Goal: Complete application form: Complete application form

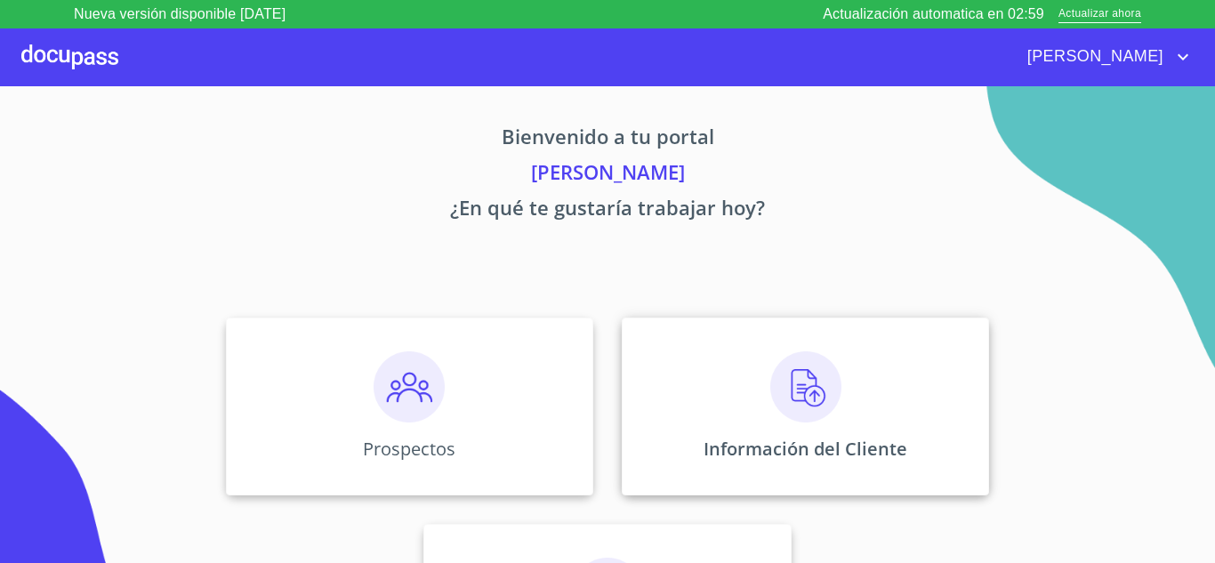
click at [807, 368] on img at bounding box center [805, 386] width 71 height 71
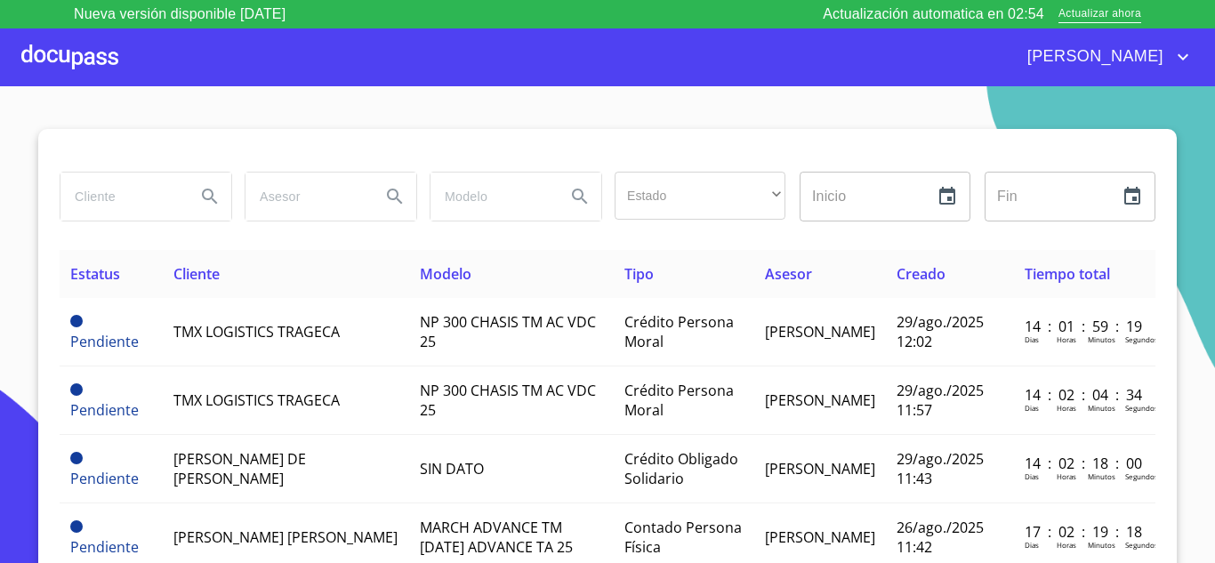
click at [91, 196] on input "search" at bounding box center [120, 196] width 121 height 48
type input "elionso"
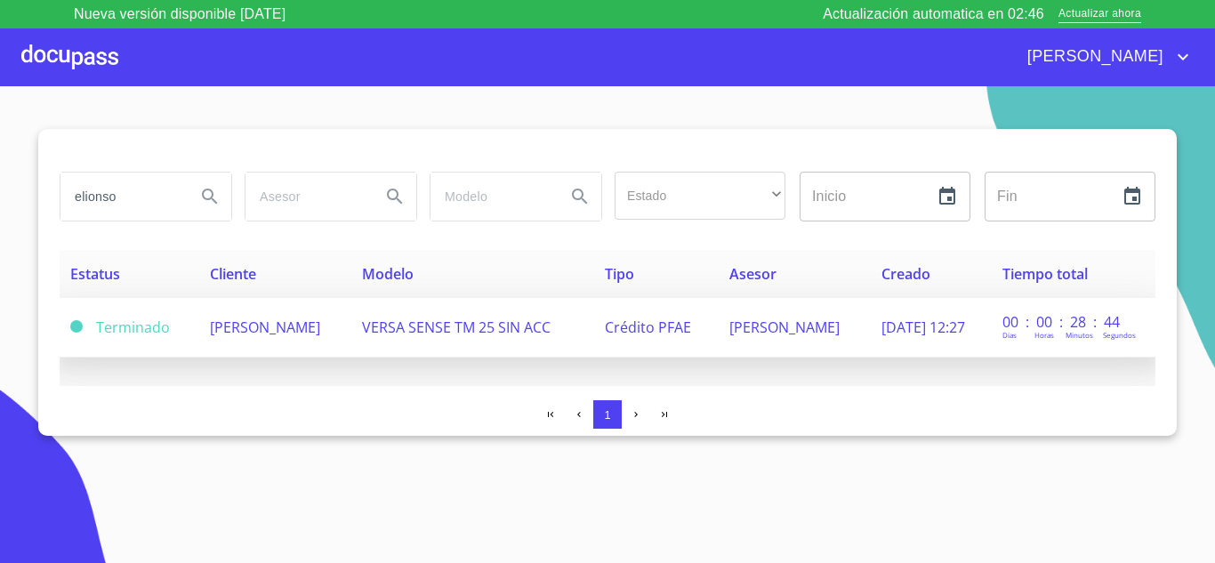
click at [260, 341] on td "[PERSON_NAME]" at bounding box center [275, 328] width 152 height 60
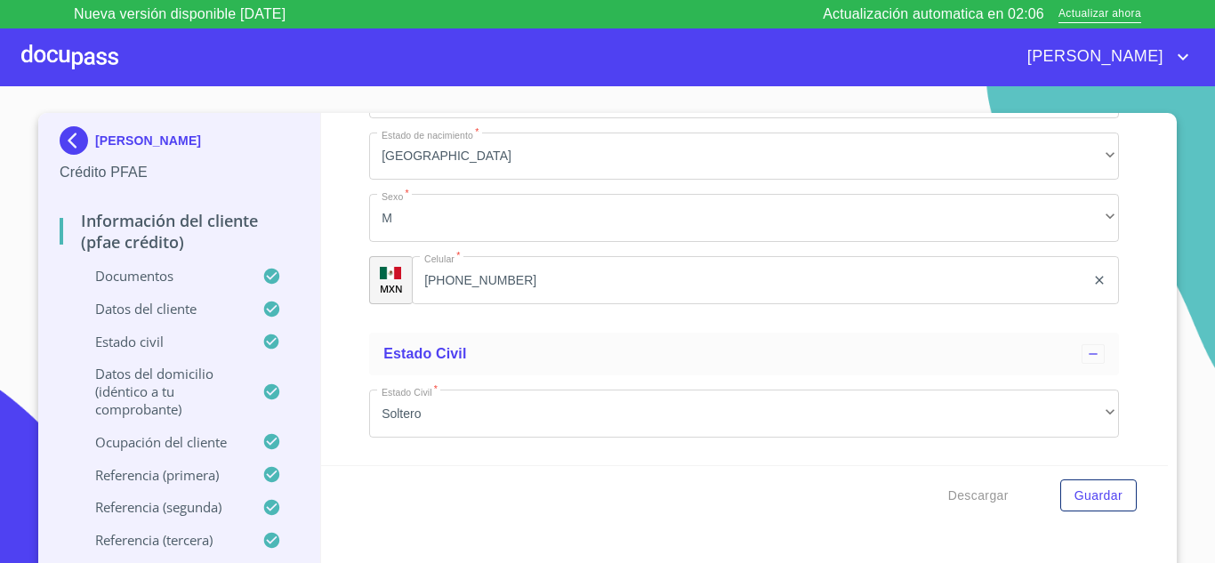
scroll to position [6402, 0]
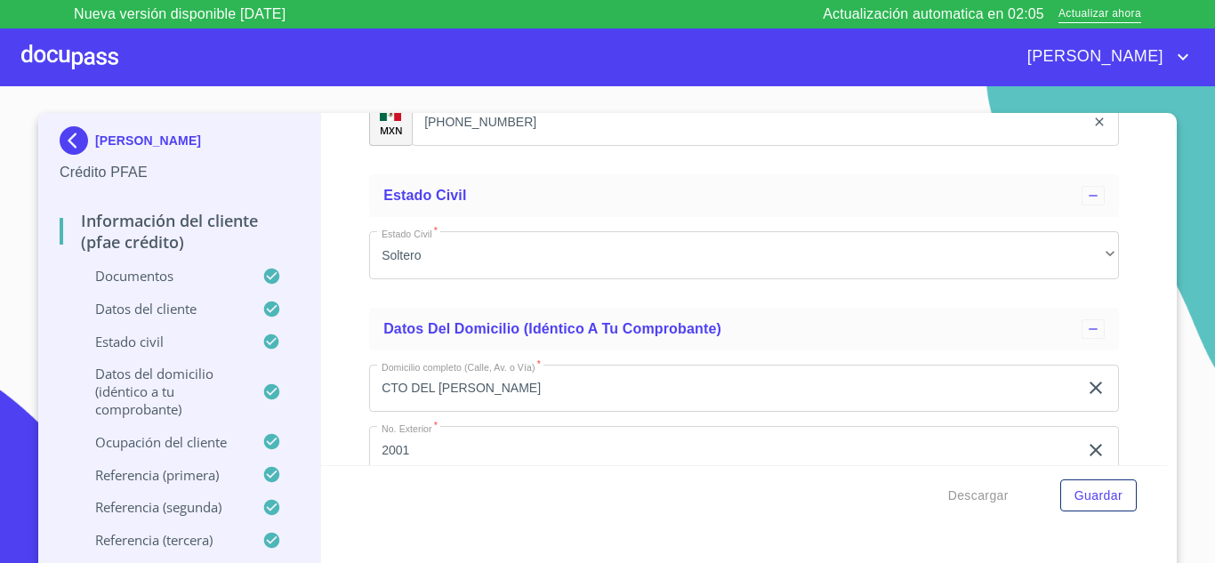
click at [562, 146] on input "[PHONE_NUMBER]" at bounding box center [748, 122] width 673 height 48
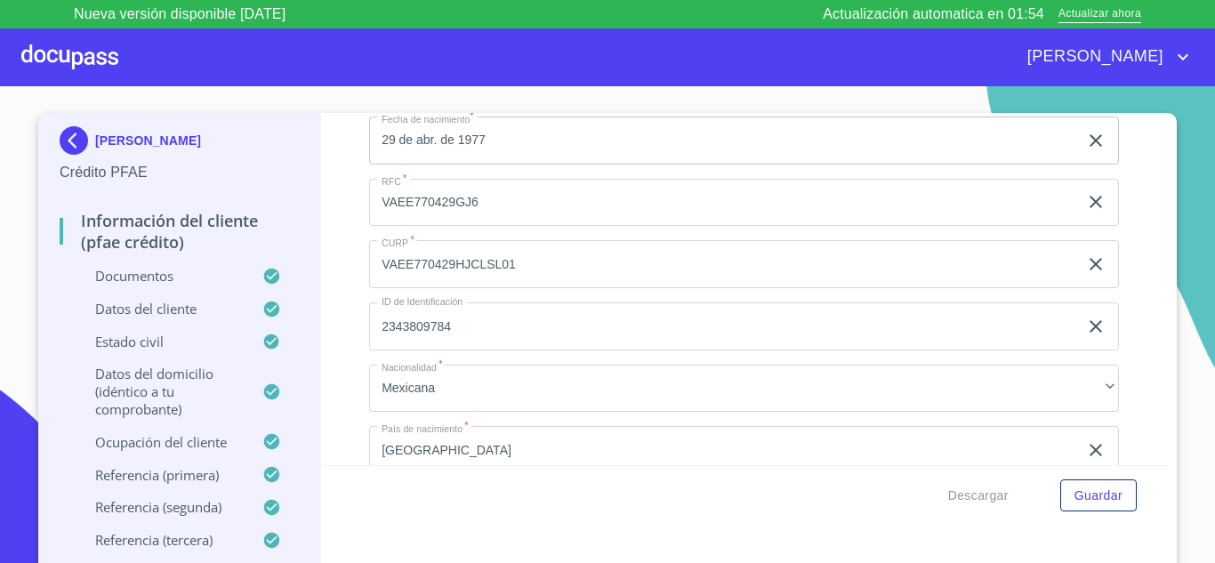
scroll to position [5868, 0]
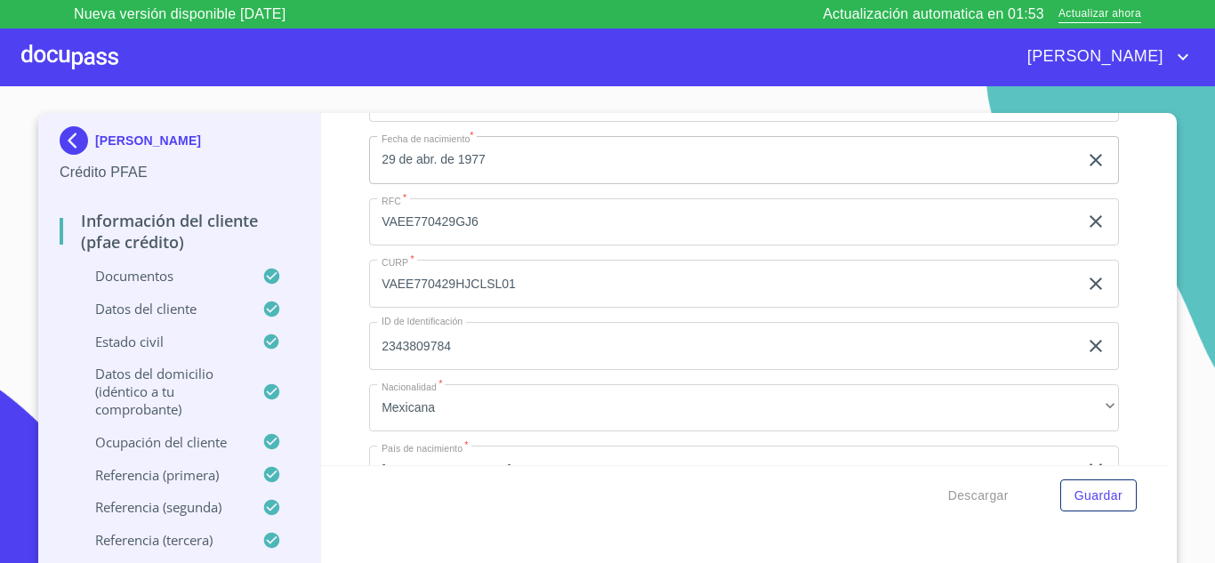
click at [487, 239] on input "VAEE770429GJ6" at bounding box center [723, 222] width 709 height 48
click at [61, 47] on div at bounding box center [69, 56] width 97 height 57
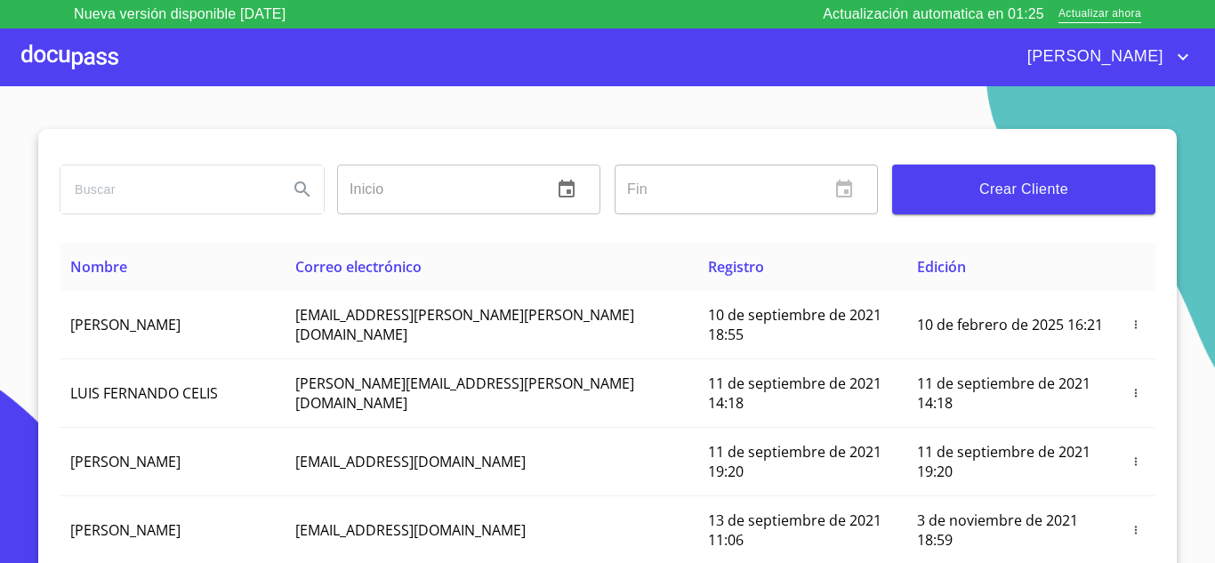
click at [107, 201] on input "search" at bounding box center [166, 189] width 213 height 48
type input "P"
type input "ELIONSO"
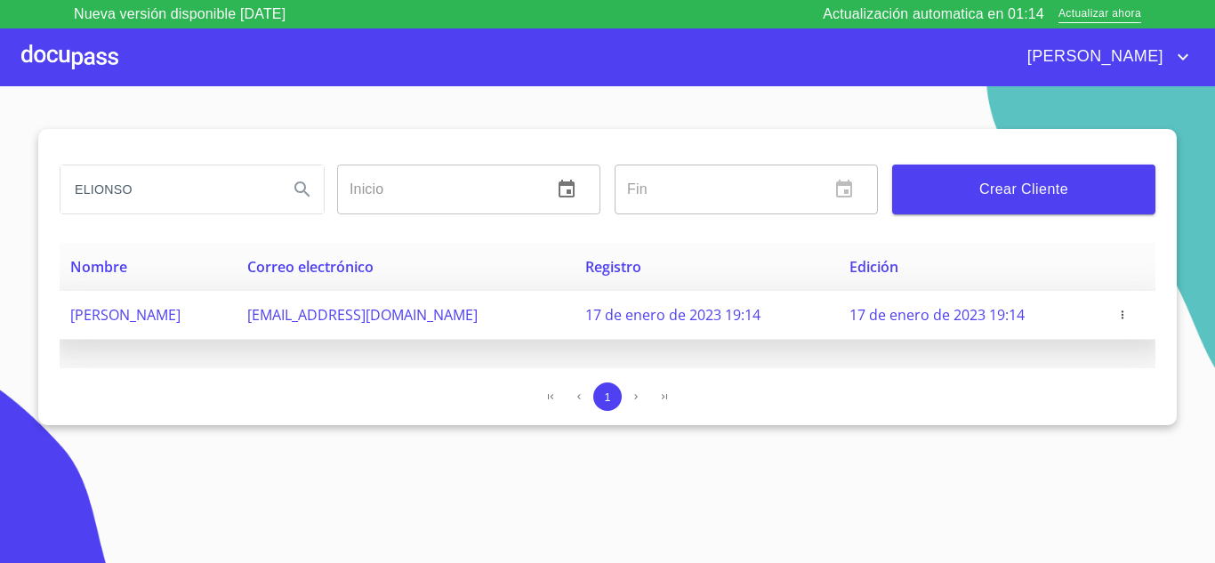
drag, startPoint x: 323, startPoint y: 332, endPoint x: 516, endPoint y: 327, distance: 193.0
click at [516, 327] on tr "[PERSON_NAME] [EMAIL_ADDRESS][DOMAIN_NAME] 17 de enero de 2023 19:14 17 de ener…" at bounding box center [607, 315] width 1095 height 49
copy tr "[EMAIL_ADDRESS][DOMAIN_NAME]"
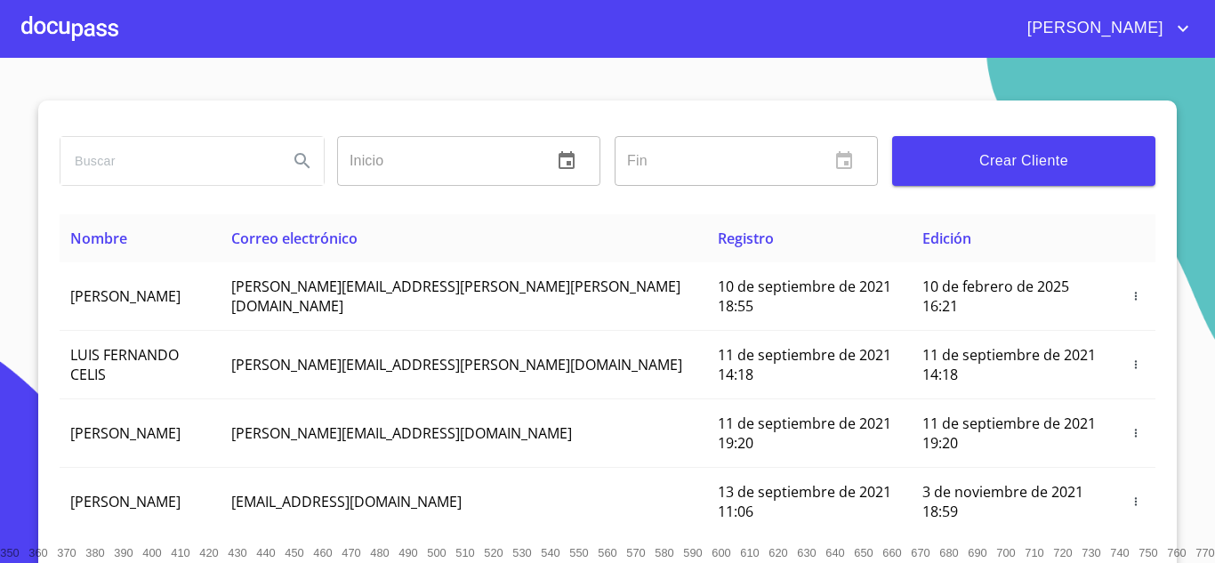
click at [515, 88] on section "Inicio ​ Fin ​ Crear Cliente Nombre Correo electrónico Registro Edición DIEGO A…" at bounding box center [607, 310] width 1215 height 505
click at [74, 32] on div at bounding box center [69, 28] width 97 height 57
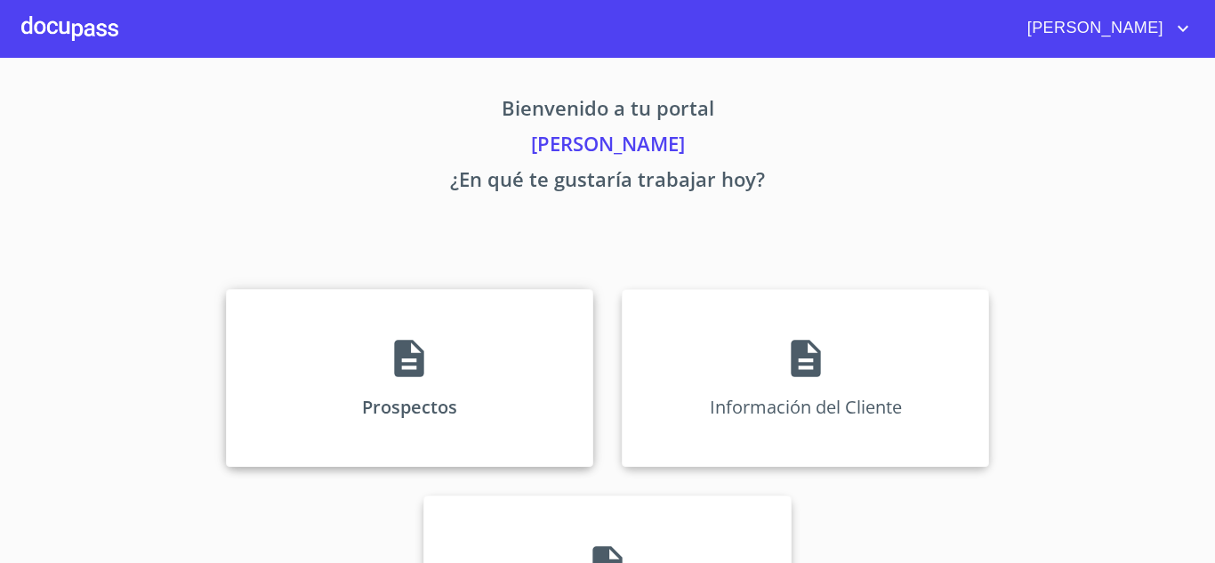
click at [402, 369] on icon at bounding box center [409, 358] width 44 height 44
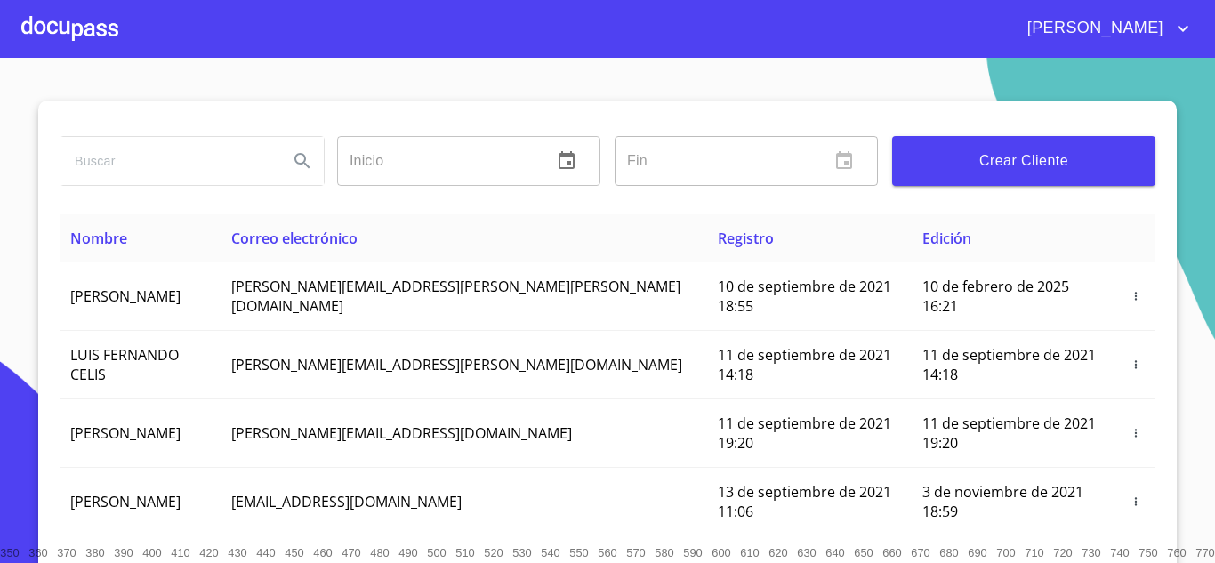
click at [931, 178] on button "Crear Cliente" at bounding box center [1023, 161] width 263 height 50
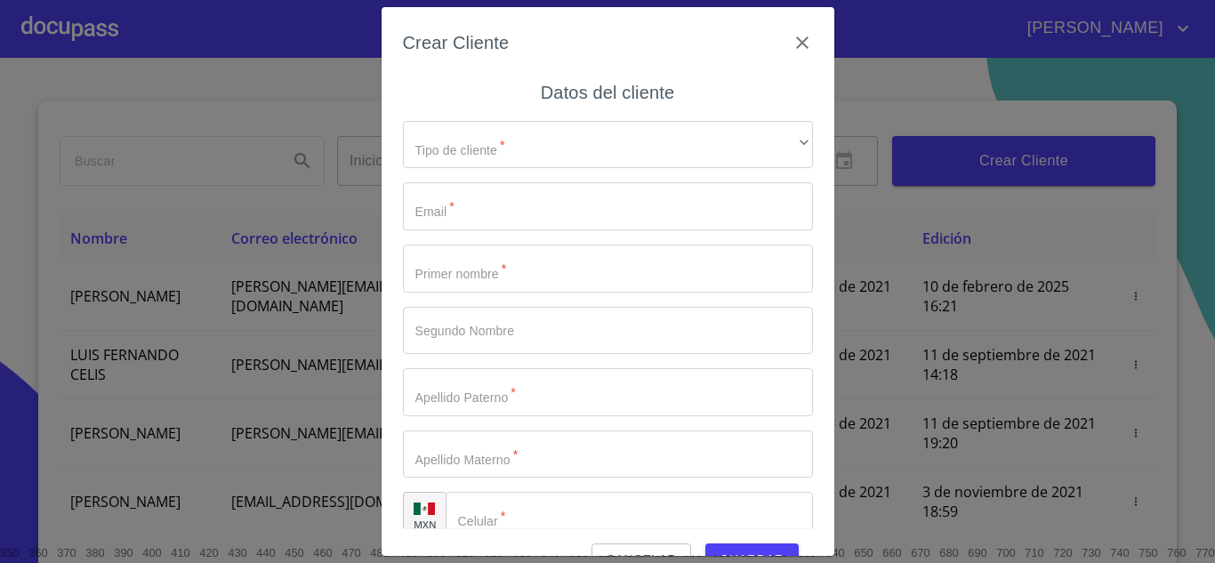
click at [445, 169] on div "Tipo de cliente   * ​ ​ Email   * ​ Primer nombre   * ​ Segundo Nombre ​ Apelli…" at bounding box center [608, 331] width 410 height 448
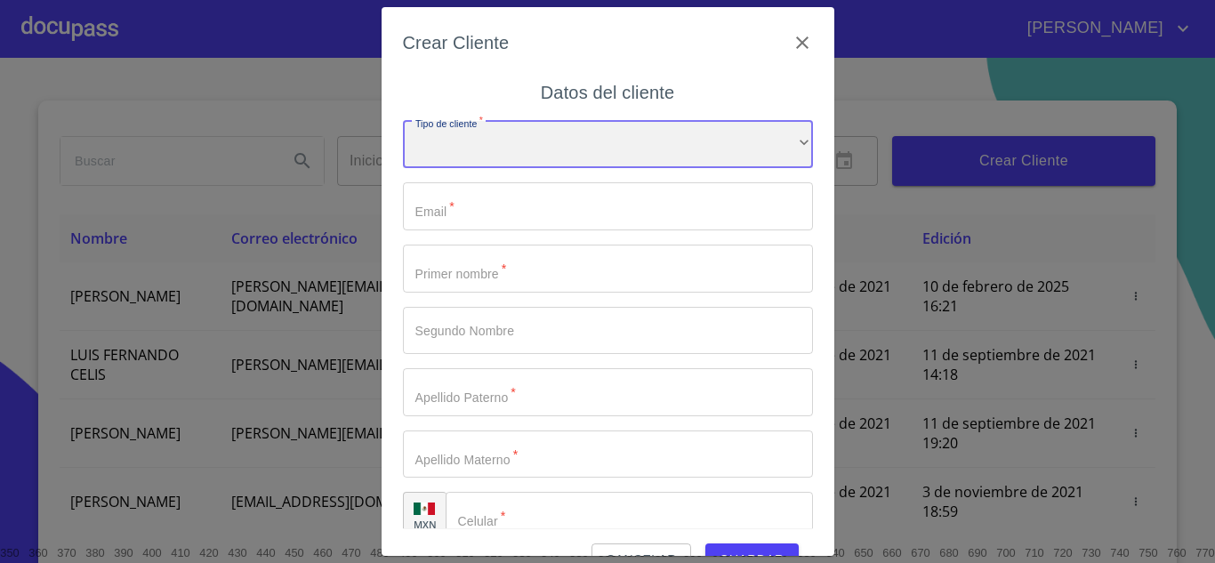
click at [451, 161] on div "​" at bounding box center [608, 145] width 410 height 48
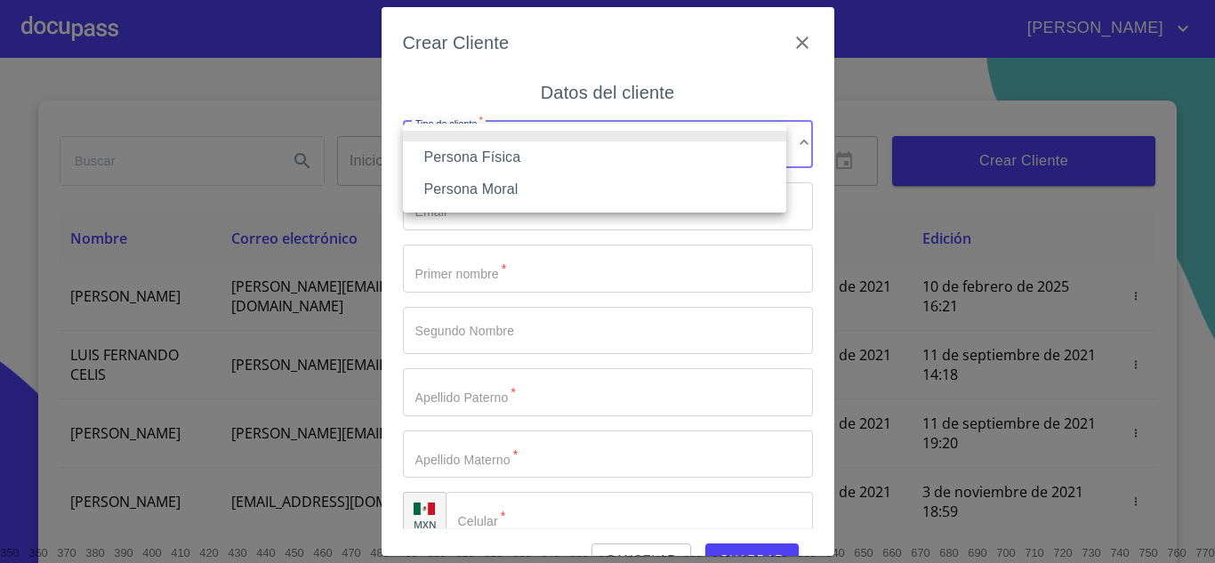
click at [493, 156] on li "Persona Física" at bounding box center [594, 157] width 383 height 32
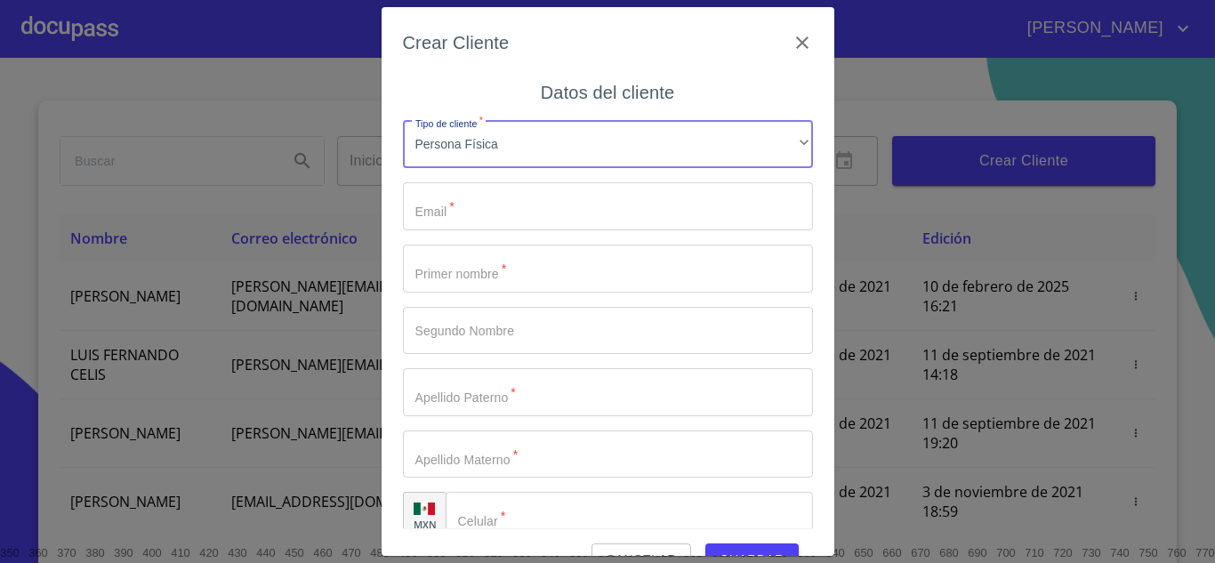
click at [477, 229] on input "Tipo de cliente   *" at bounding box center [608, 206] width 410 height 48
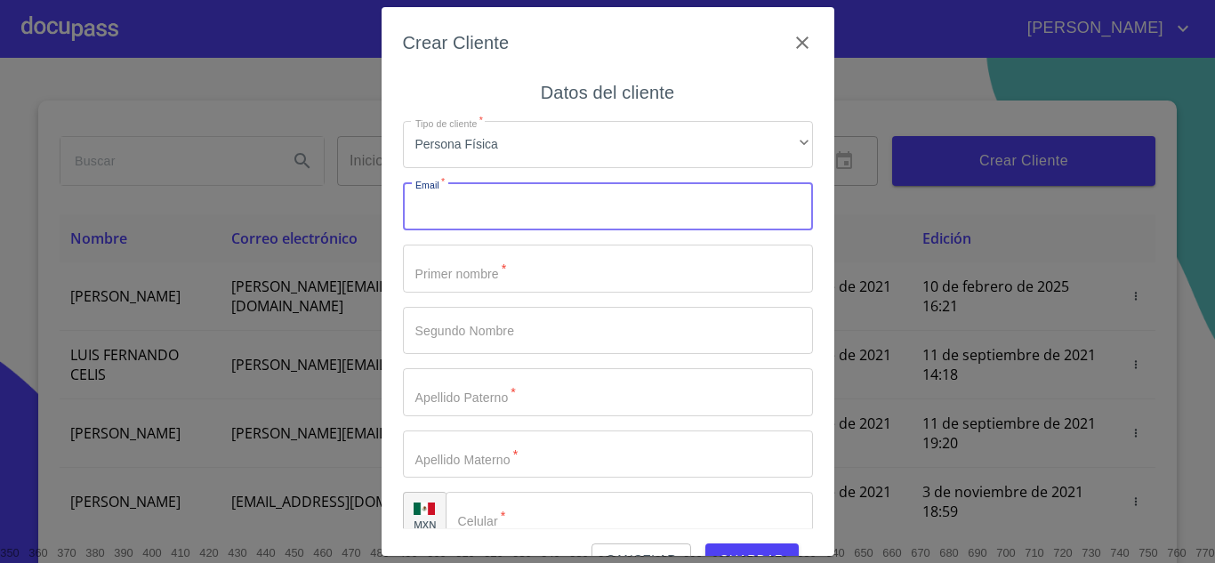
click at [442, 284] on input "Tipo de cliente   *" at bounding box center [608, 269] width 410 height 48
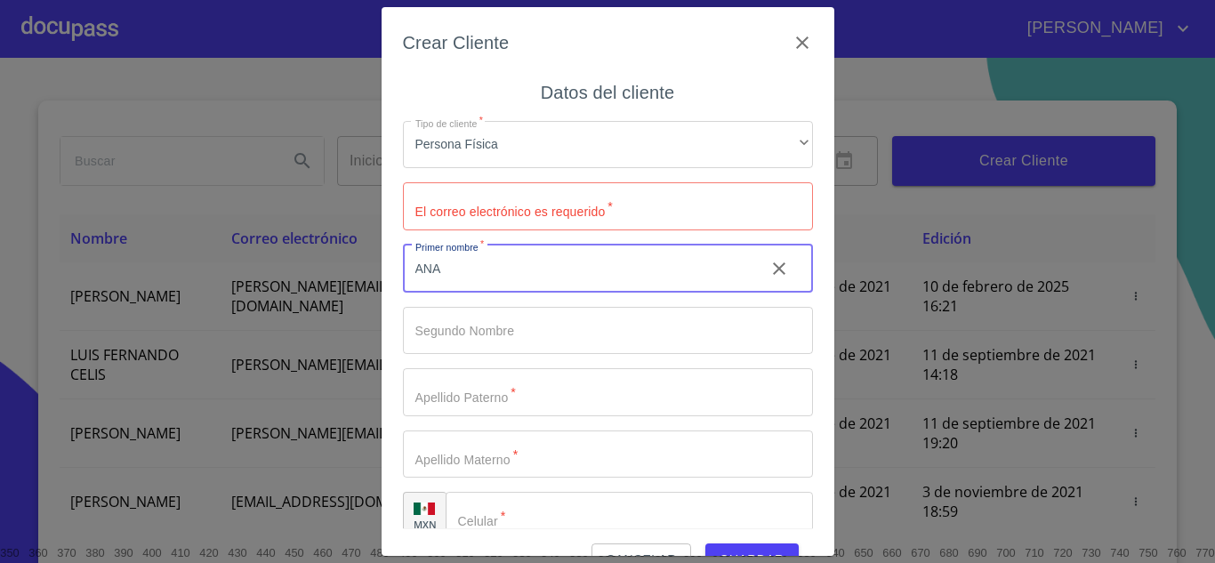
type input "ANA"
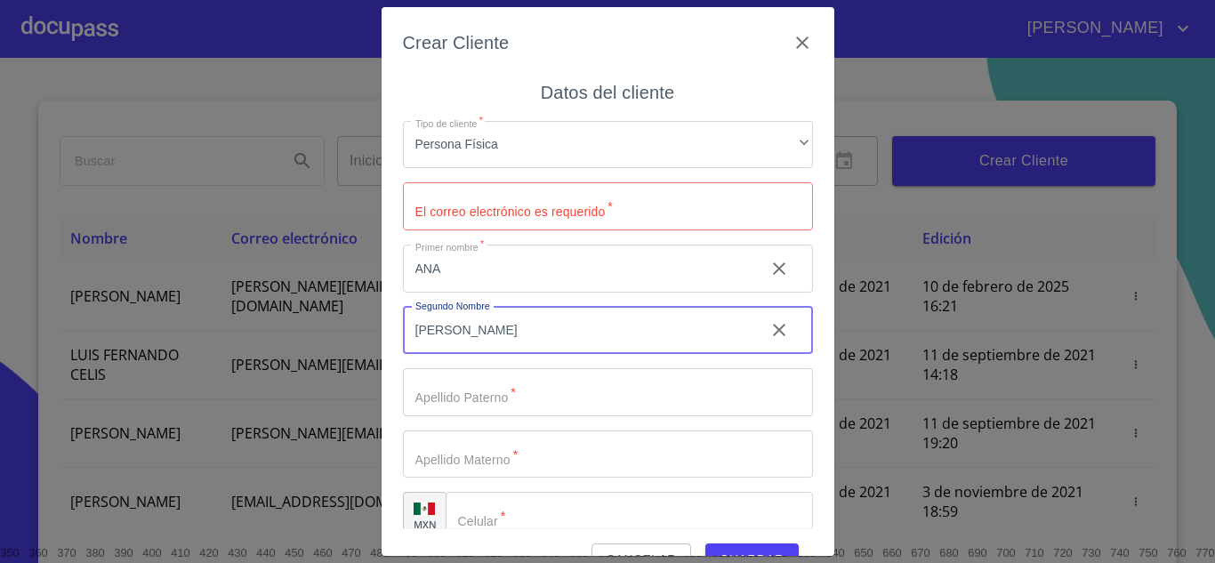
type input "PATRICIA"
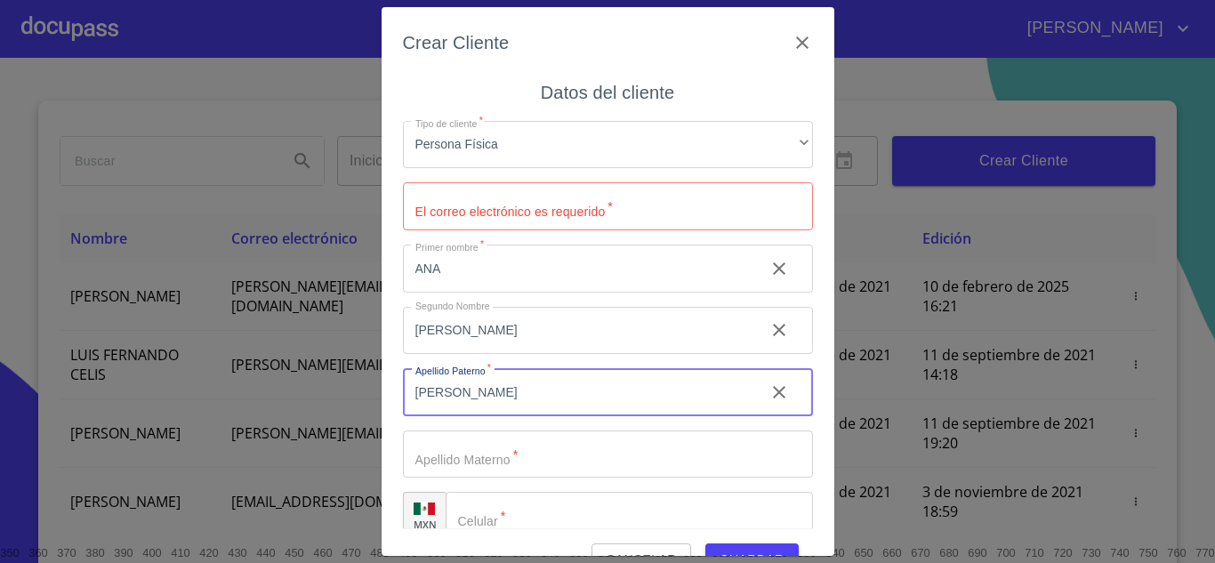
type input "HIGAREDA"
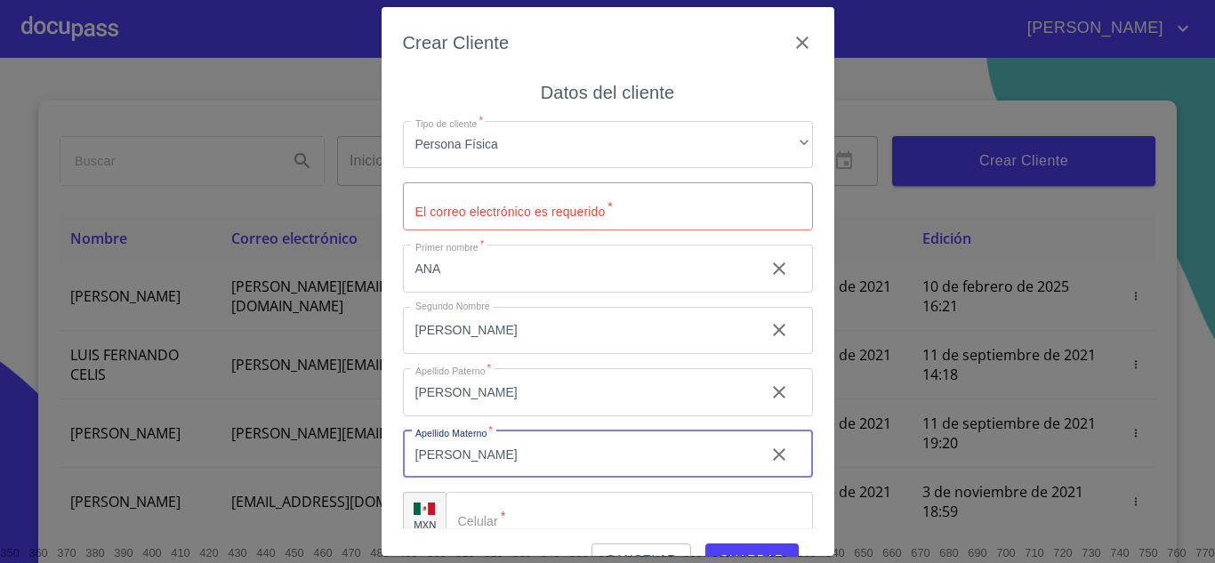
type input "URRUTIA"
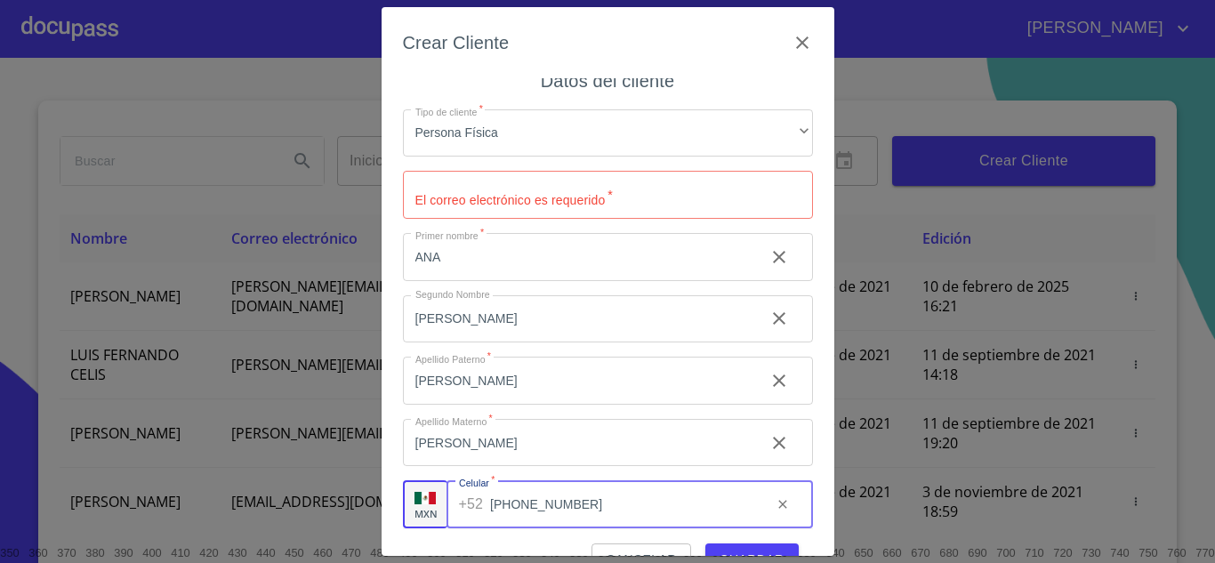
type input "(33)16377496"
click at [444, 208] on input "Tipo de cliente   *" at bounding box center [608, 195] width 410 height 48
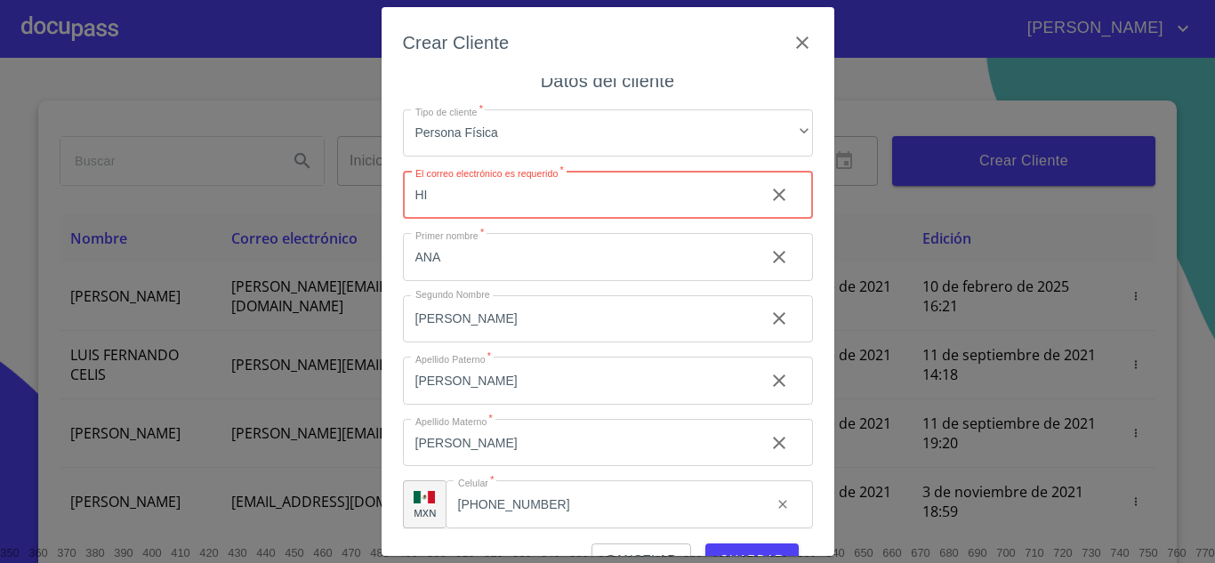
type input "H"
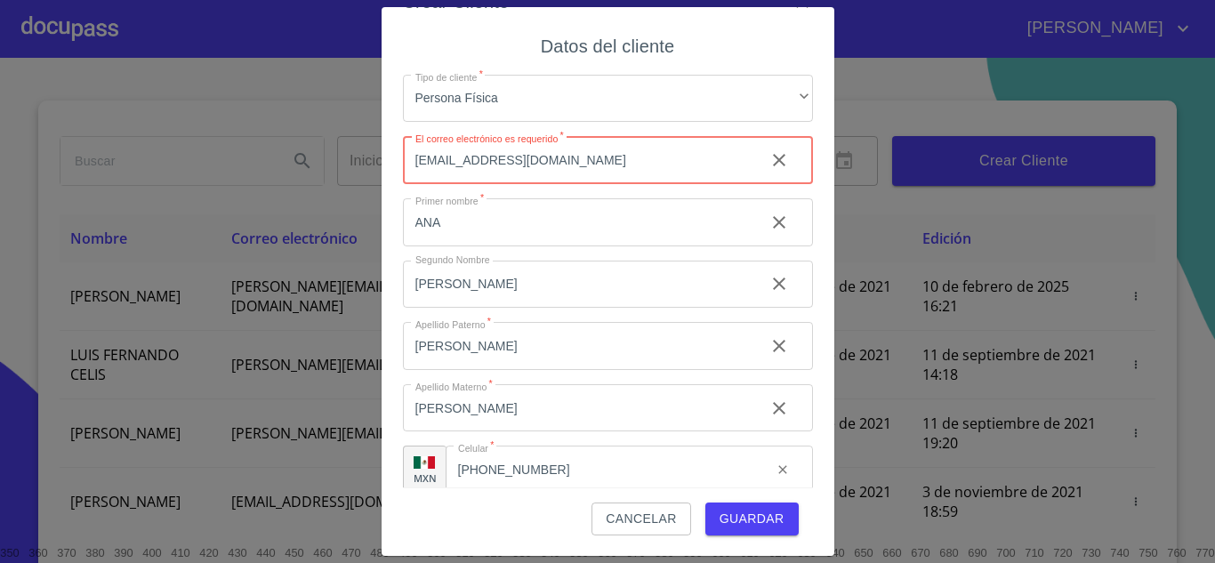
scroll to position [0, 0]
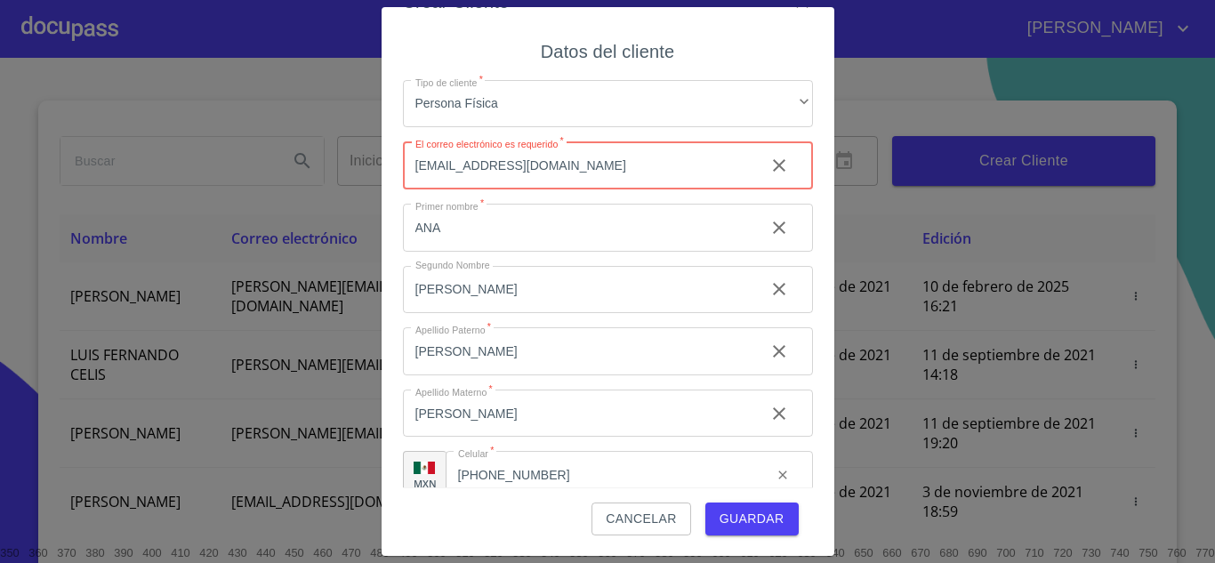
type input "higaredaana3@gmail.com"
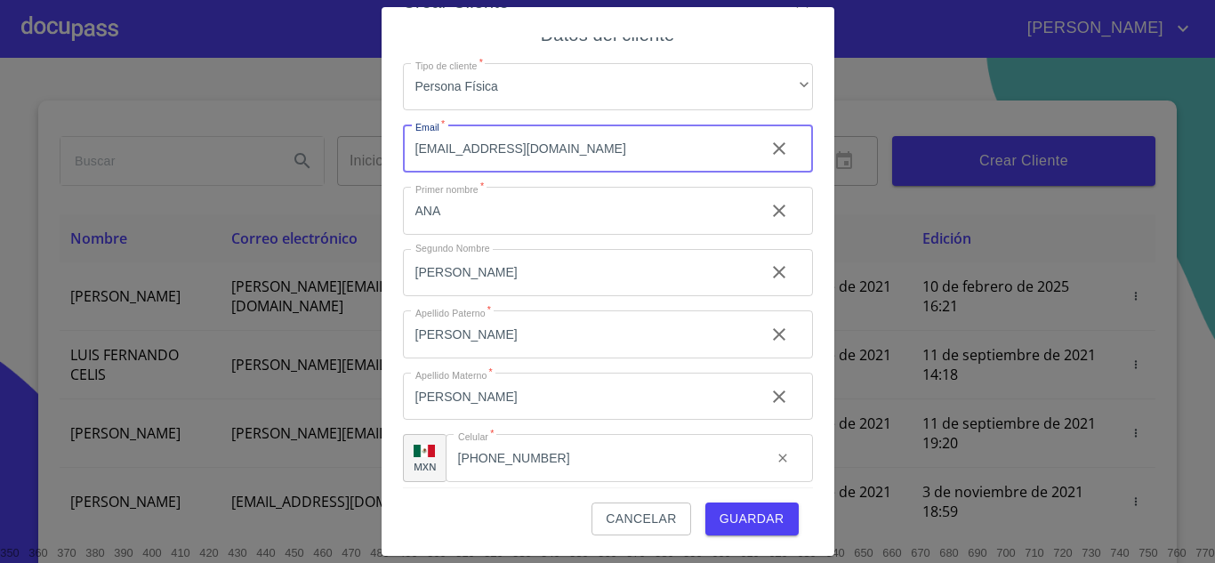
scroll to position [26, 0]
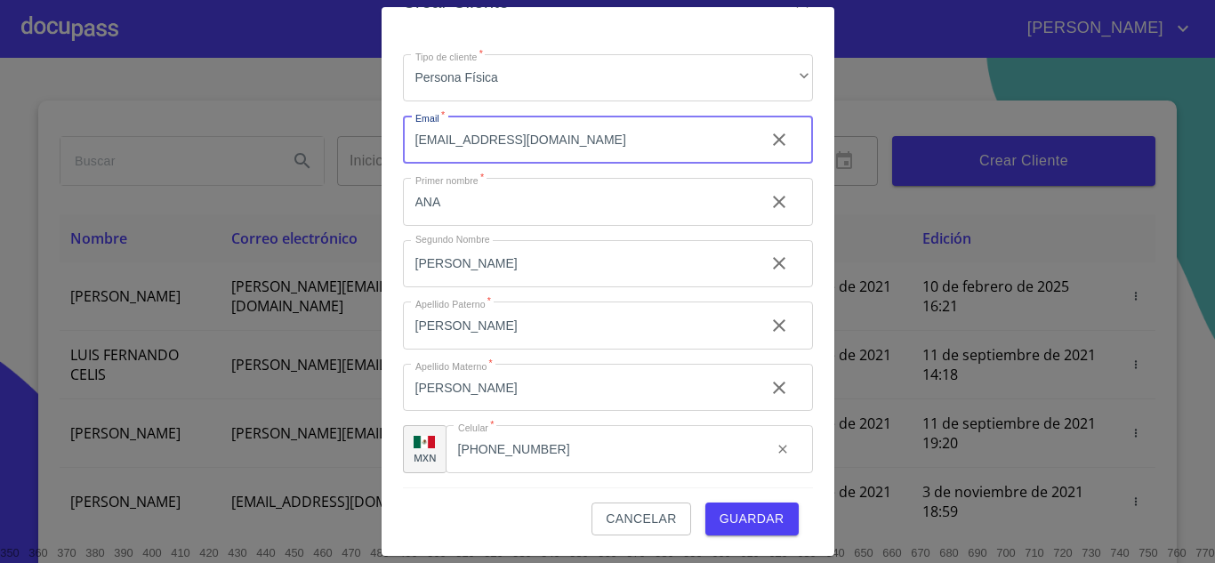
click at [738, 522] on span "Guardar" at bounding box center [751, 519] width 65 height 22
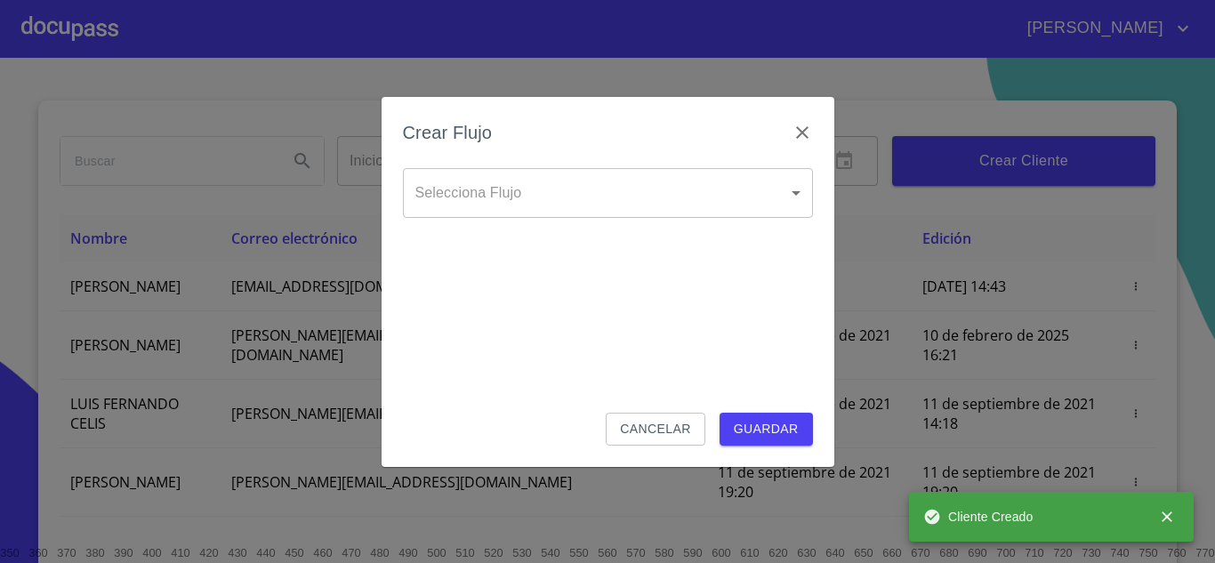
click at [500, 196] on body "JUAN Inicio ​ Fin ​ Crear Cliente Nombre Correo electrónico Registro Edición AN…" at bounding box center [607, 281] width 1215 height 563
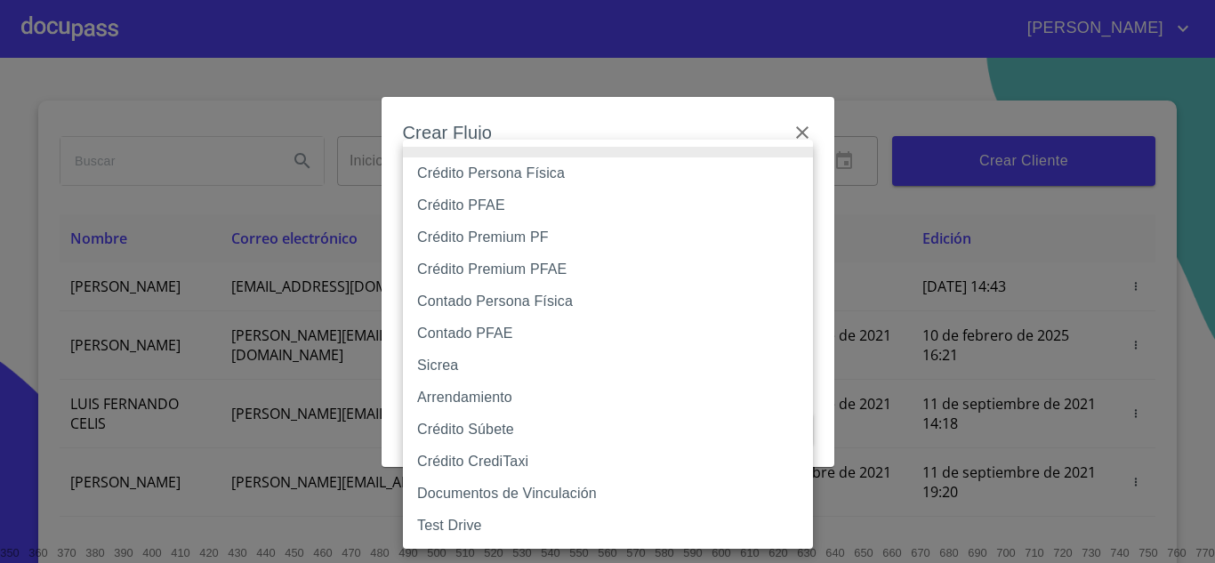
click at [436, 173] on li "Crédito Persona Física" at bounding box center [608, 173] width 410 height 32
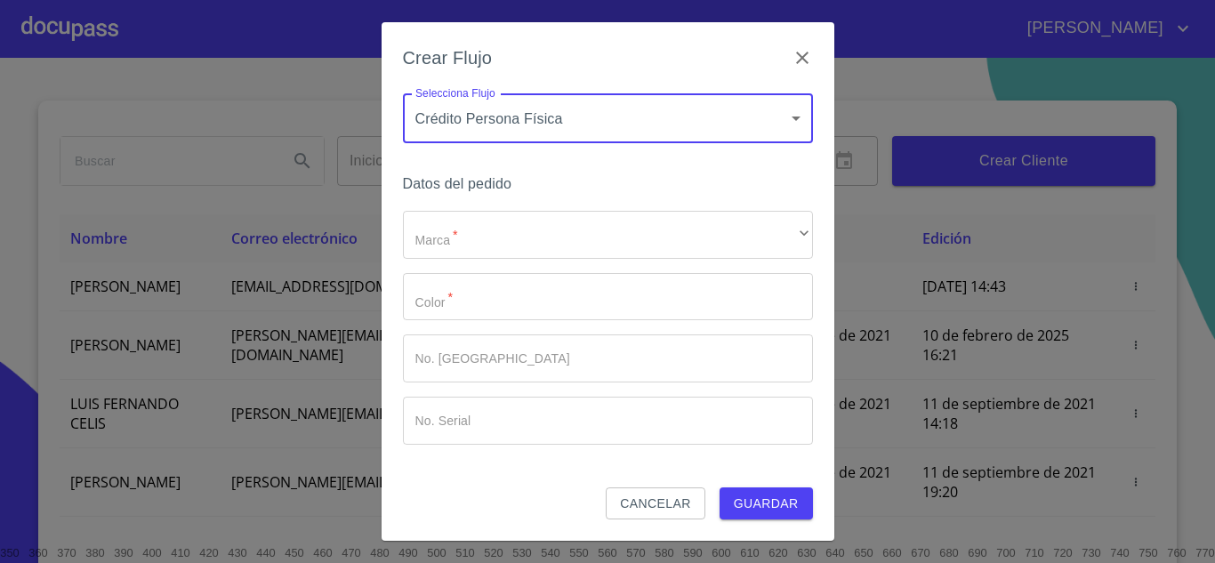
click at [466, 120] on body "JUAN Inicio ​ Fin ​ Crear Cliente Nombre Correo electrónico Registro Edición AN…" at bounding box center [607, 281] width 1215 height 563
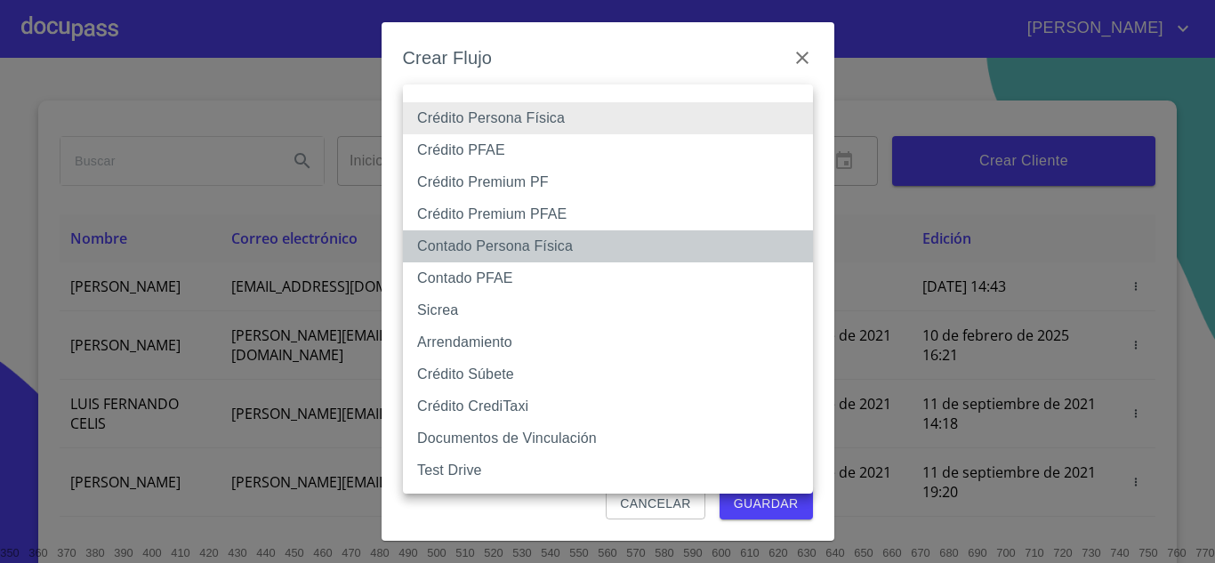
click at [538, 245] on li "Contado Persona Física" at bounding box center [608, 246] width 410 height 32
type input "60bf975b0d9865ccc2471536"
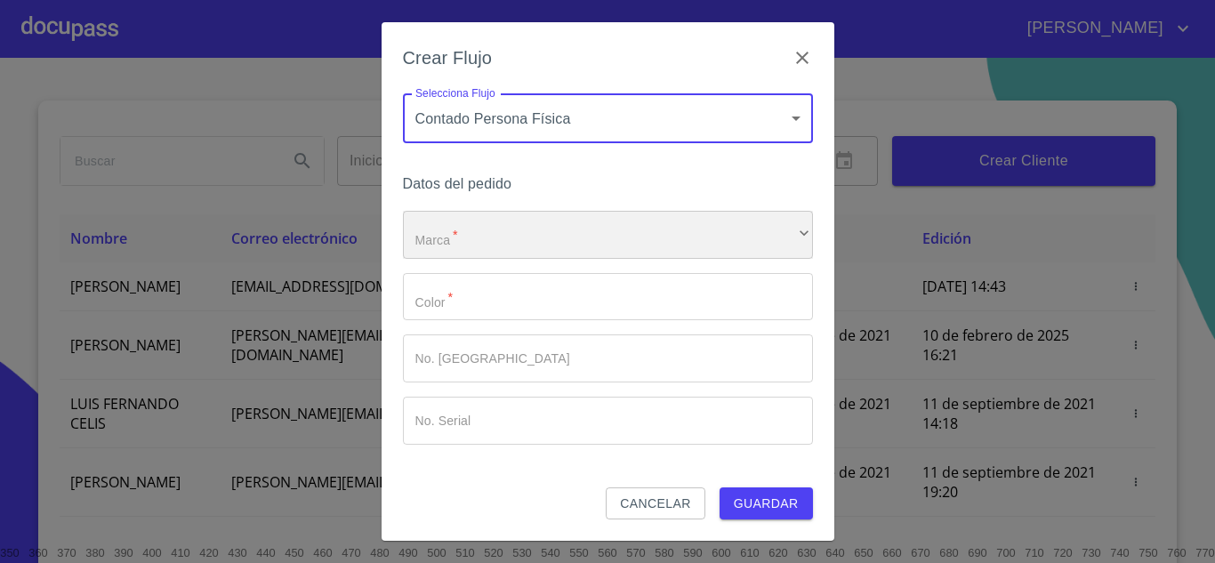
click at [465, 234] on div "​" at bounding box center [608, 235] width 410 height 48
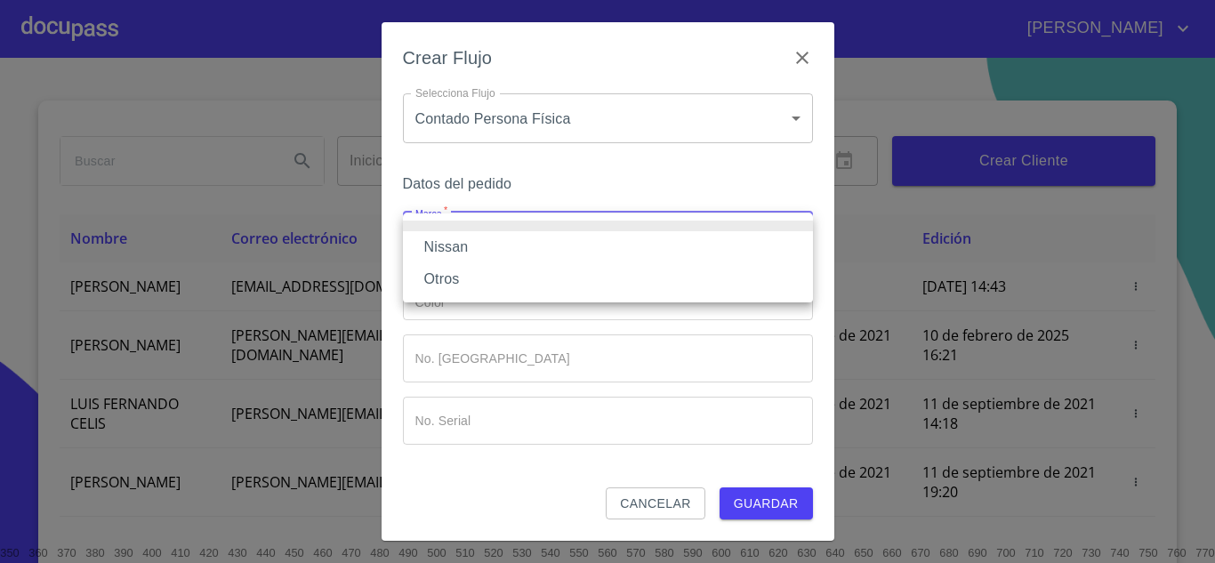
click at [472, 247] on li "Nissan" at bounding box center [608, 247] width 410 height 32
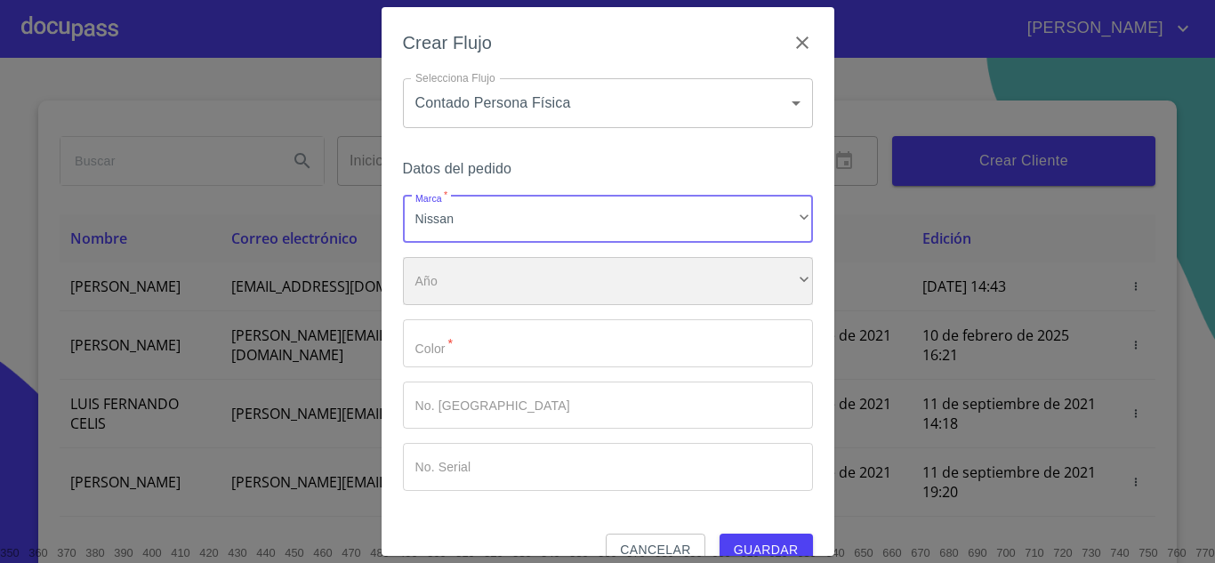
click at [453, 291] on div "​" at bounding box center [608, 281] width 410 height 48
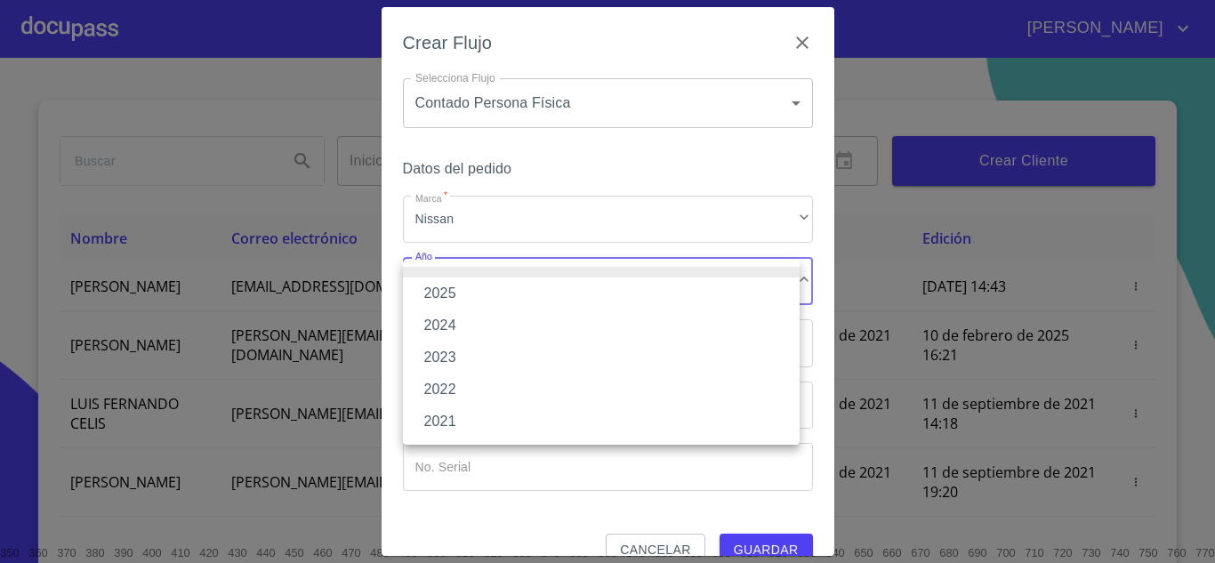
click at [440, 285] on li "2025" at bounding box center [601, 293] width 397 height 32
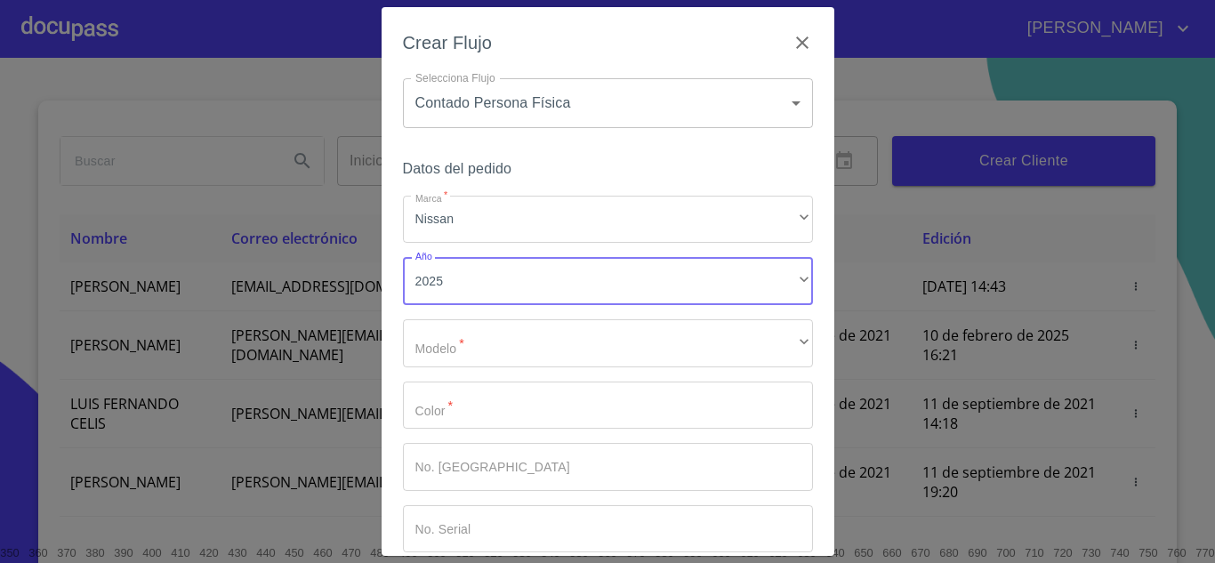
click at [438, 318] on div "Marca   * Nissan ​ Año 2025 ​ Modelo   * ​ ​ Color   * ​ No. Pedido ​ No. Seria…" at bounding box center [608, 374] width 410 height 357
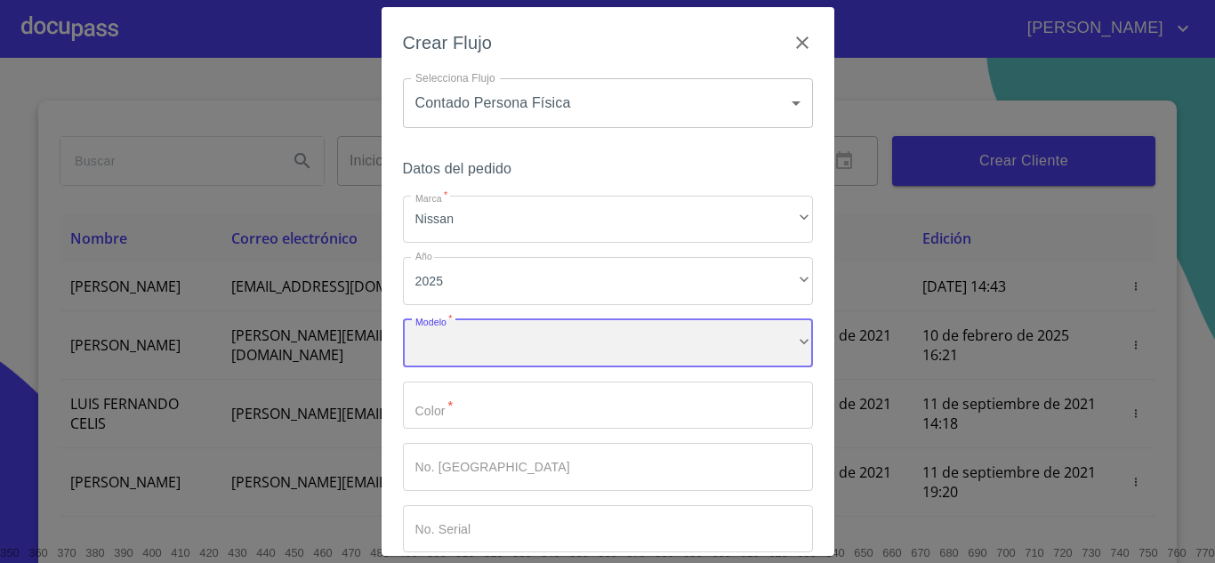
click at [435, 341] on div "​" at bounding box center [608, 343] width 410 height 48
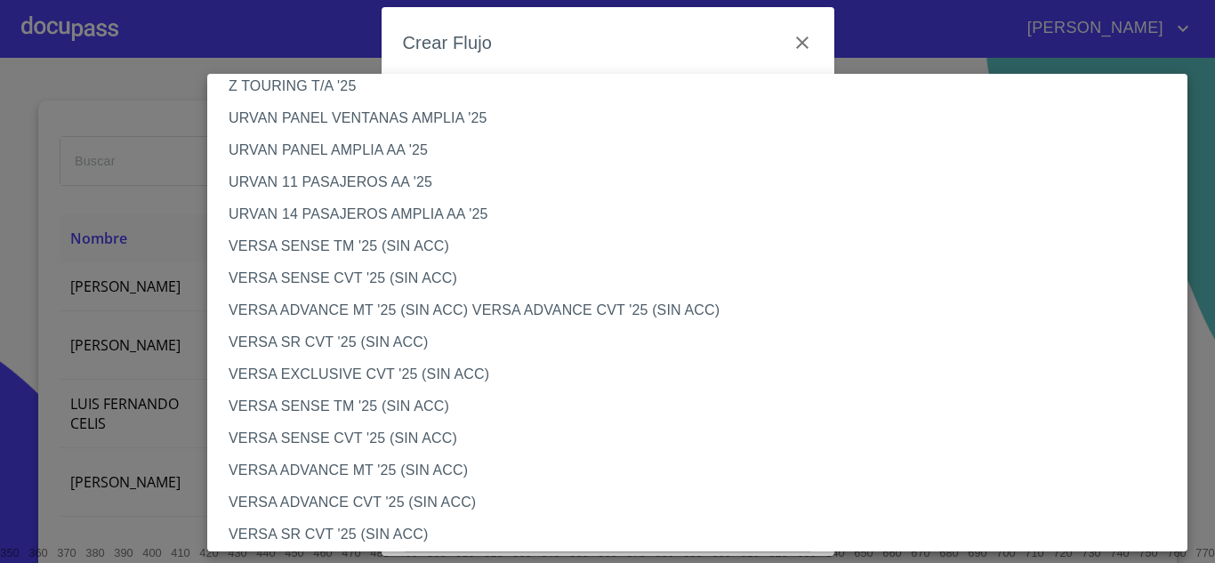
scroll to position [800, 0]
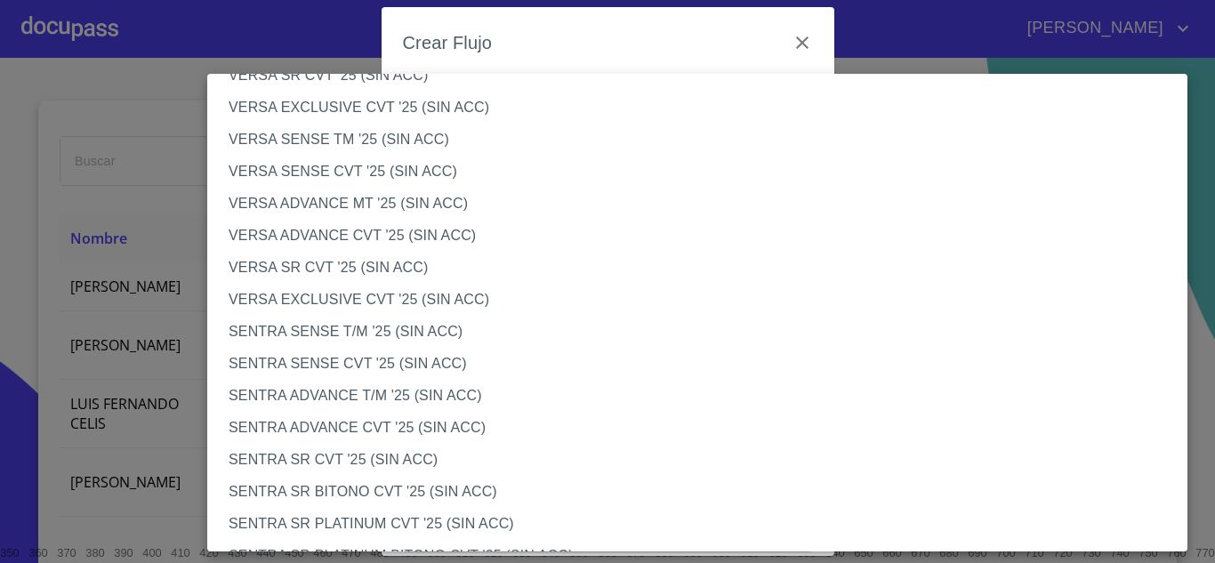
click at [376, 210] on li "VERSA ADVANCE MT '25 (SIN ACC)" at bounding box center [703, 204] width 993 height 32
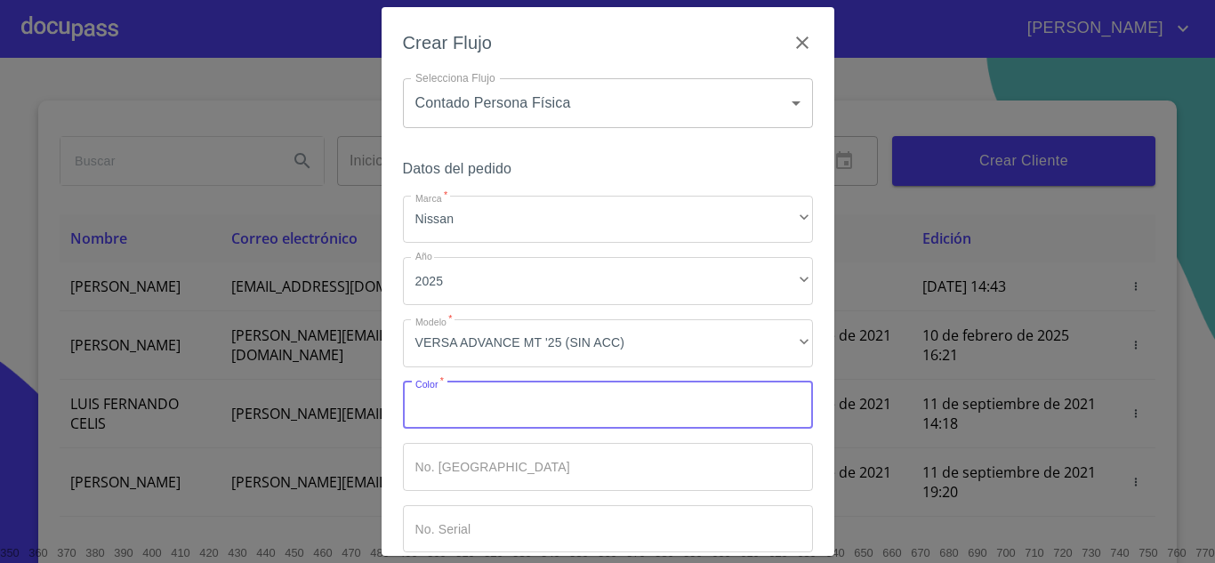
drag, startPoint x: 458, startPoint y: 414, endPoint x: 478, endPoint y: 424, distance: 22.7
click at [461, 420] on input "Marca   *" at bounding box center [608, 405] width 410 height 48
type input "o"
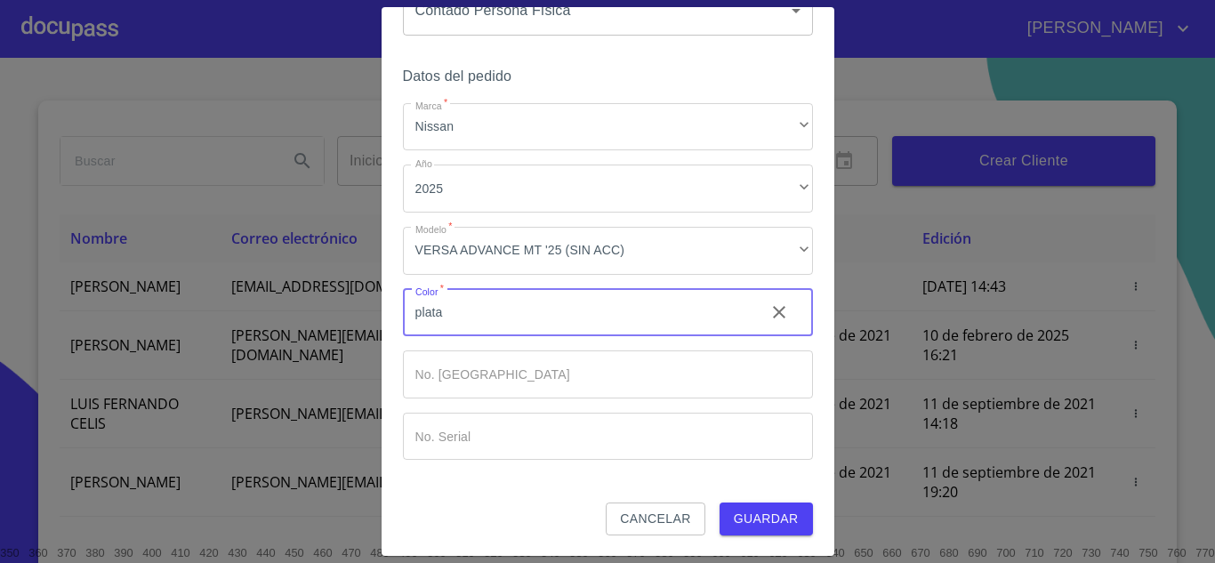
type input "plata"
click at [758, 513] on span "Guardar" at bounding box center [766, 519] width 65 height 22
